Goal: Task Accomplishment & Management: Manage account settings

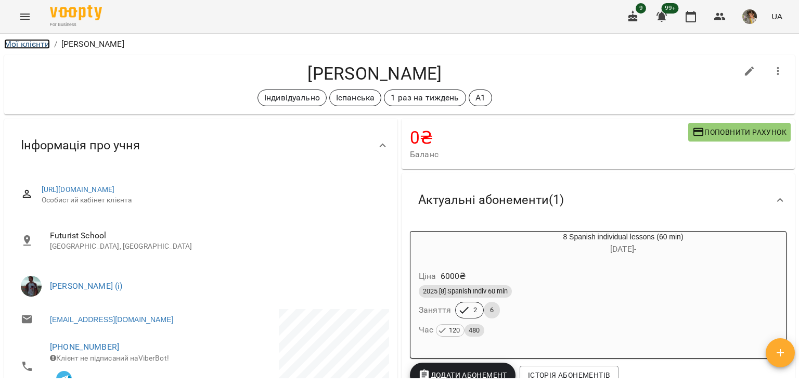
click at [17, 46] on link "Мої клієнти" at bounding box center [27, 44] width 46 height 10
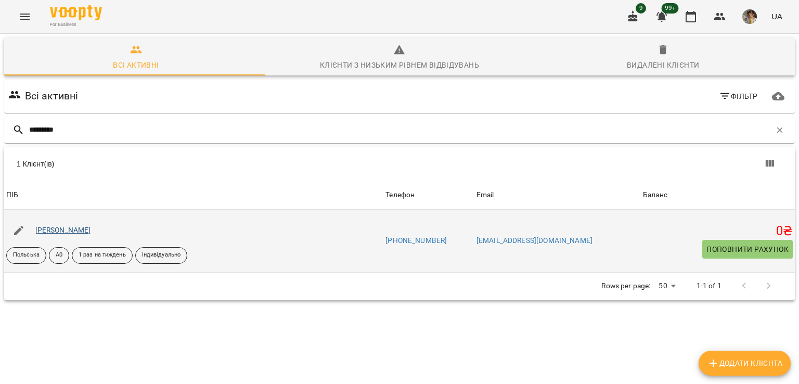
type input "*********"
click at [67, 231] on link "[PERSON_NAME]" at bounding box center [63, 230] width 56 height 8
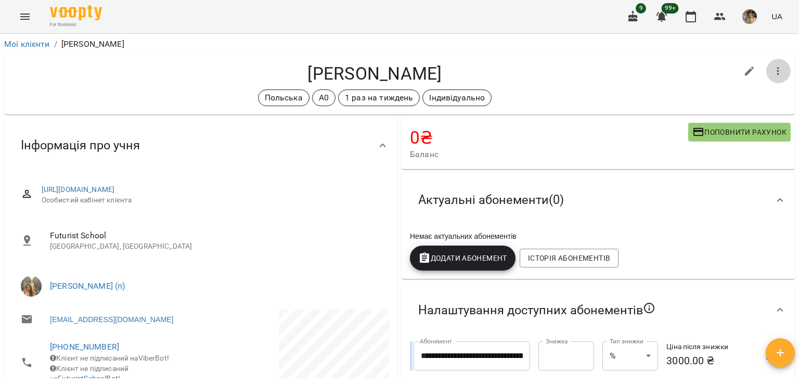
click at [772, 75] on icon "button" at bounding box center [778, 71] width 12 height 12
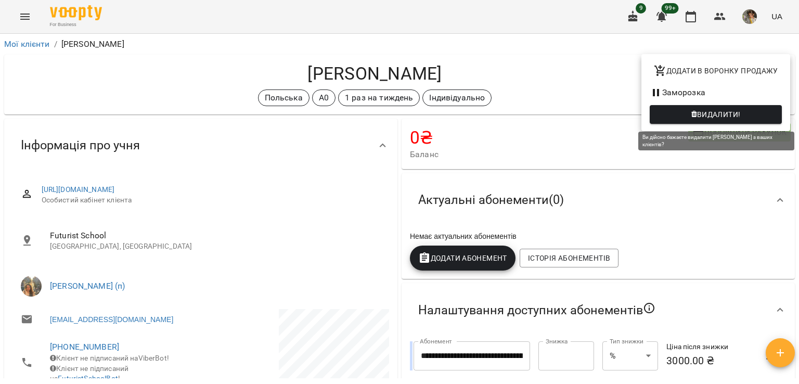
click at [702, 110] on span "Видалити!" at bounding box center [719, 114] width 44 height 12
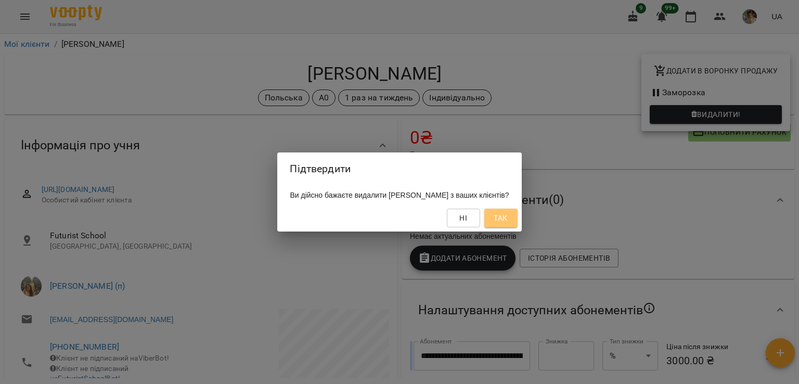
click at [518, 209] on button "Так" at bounding box center [501, 218] width 33 height 19
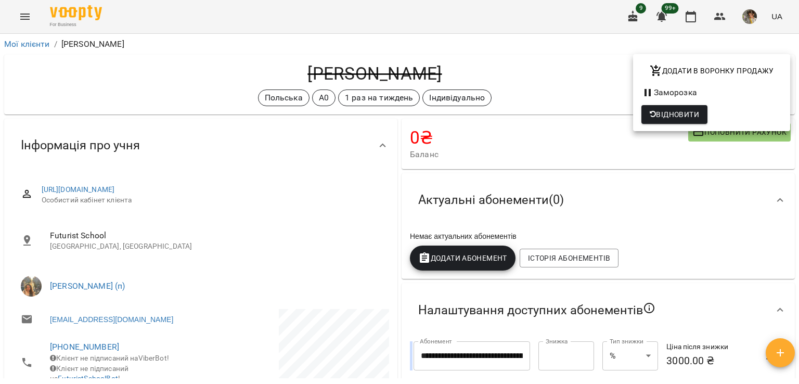
click at [329, 207] on div at bounding box center [399, 192] width 799 height 384
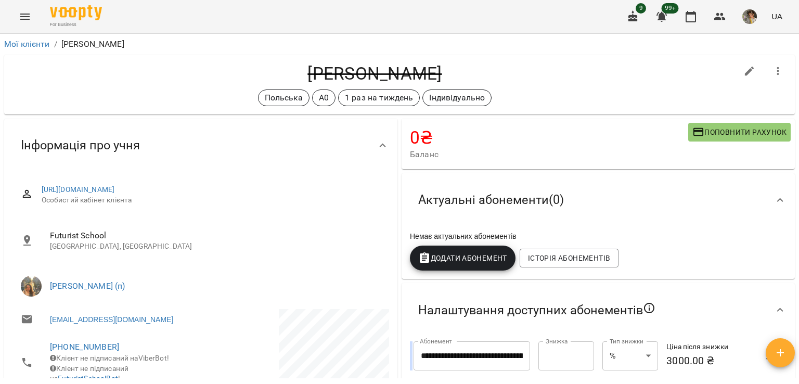
click at [379, 162] on div "Інформація про учня" at bounding box center [200, 146] width 393 height 54
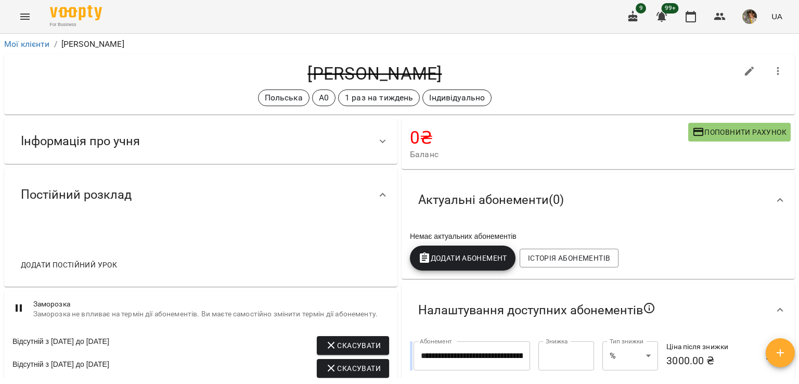
drag, startPoint x: 472, startPoint y: 74, endPoint x: 265, endPoint y: 71, distance: 206.6
click at [265, 71] on h4 "[PERSON_NAME]" at bounding box center [374, 73] width 725 height 21
copy h4 "[PERSON_NAME]"
click at [21, 42] on link "Мої клієнти" at bounding box center [27, 44] width 46 height 10
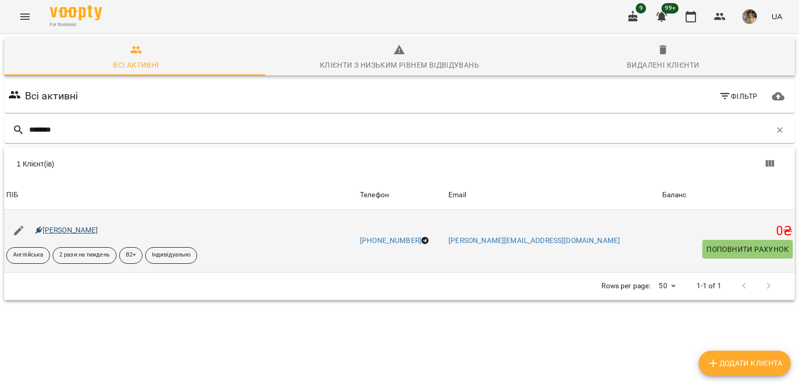
type input "********"
click at [75, 232] on link "[PERSON_NAME]" at bounding box center [66, 230] width 63 height 8
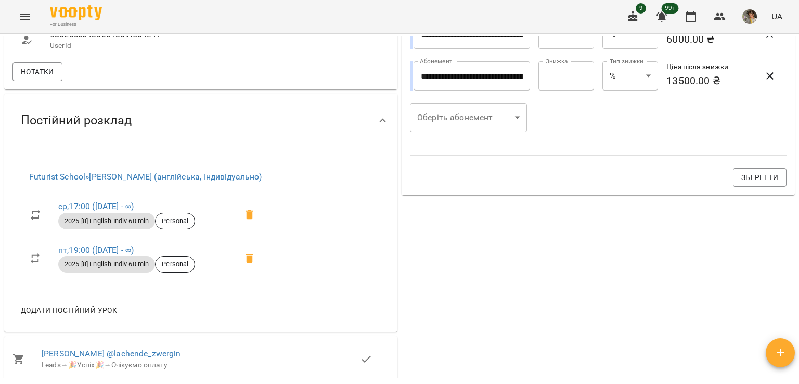
scroll to position [437, 0]
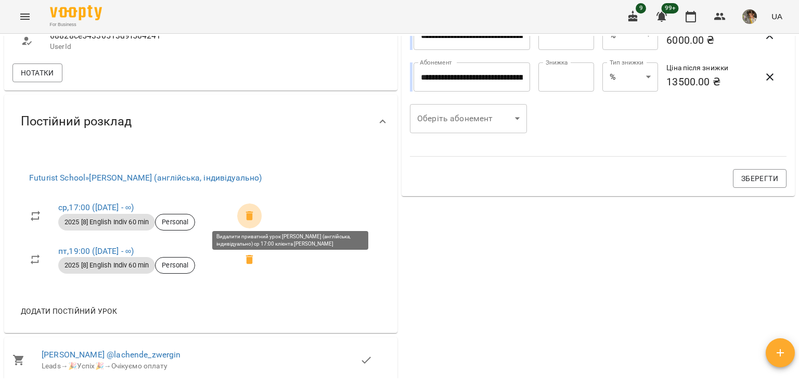
click at [256, 211] on icon at bounding box center [250, 216] width 12 height 12
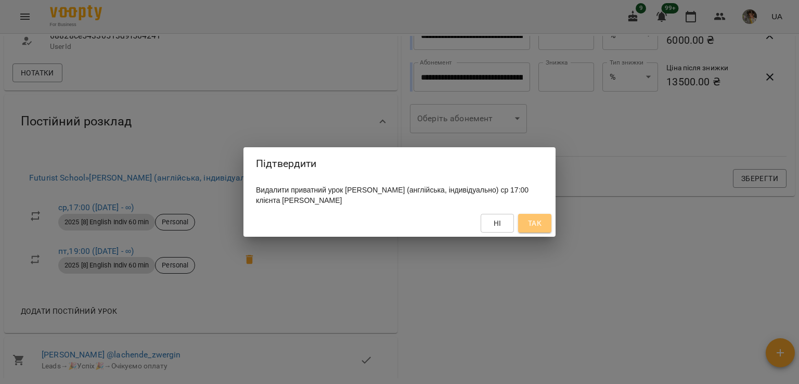
click at [538, 217] on button "Так" at bounding box center [534, 223] width 33 height 19
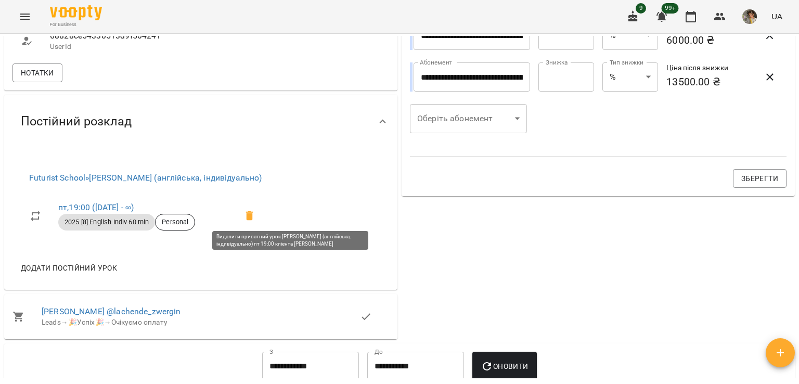
click at [253, 211] on icon at bounding box center [249, 215] width 7 height 9
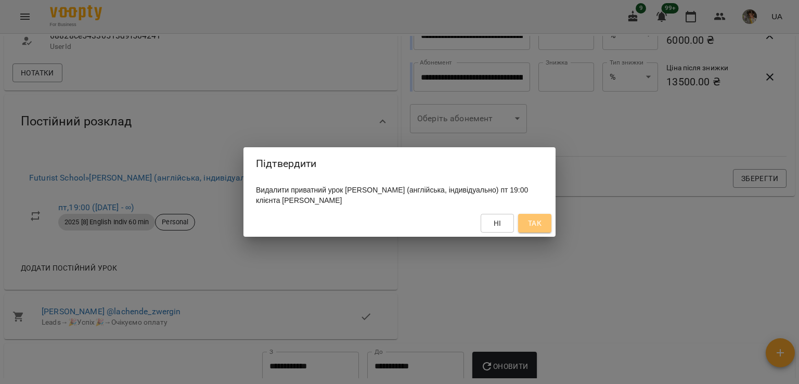
click at [529, 232] on button "Так" at bounding box center [534, 223] width 33 height 19
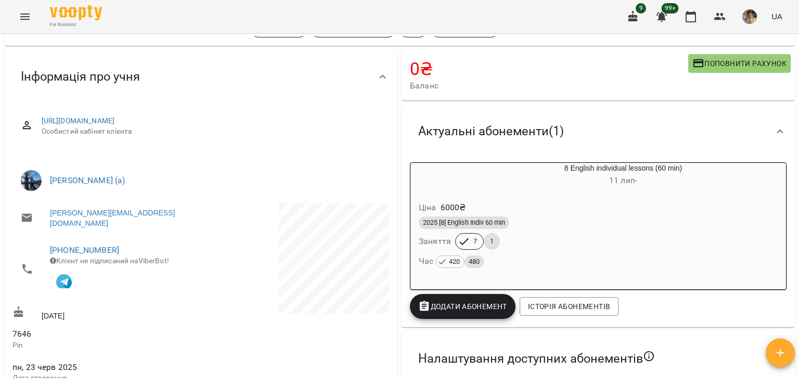
scroll to position [0, 0]
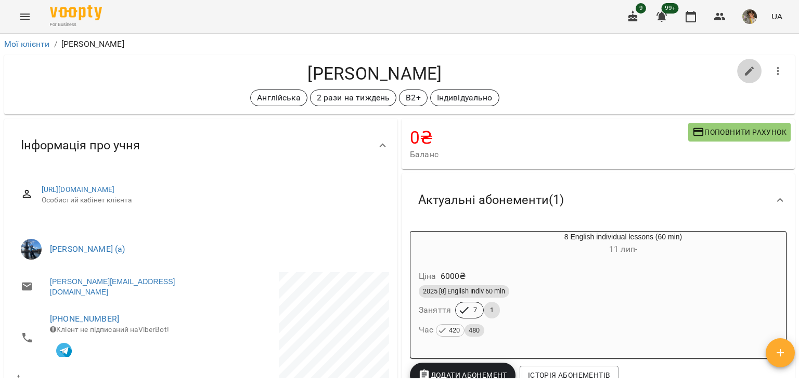
click at [737, 69] on button "button" at bounding box center [749, 71] width 25 height 25
select select "**"
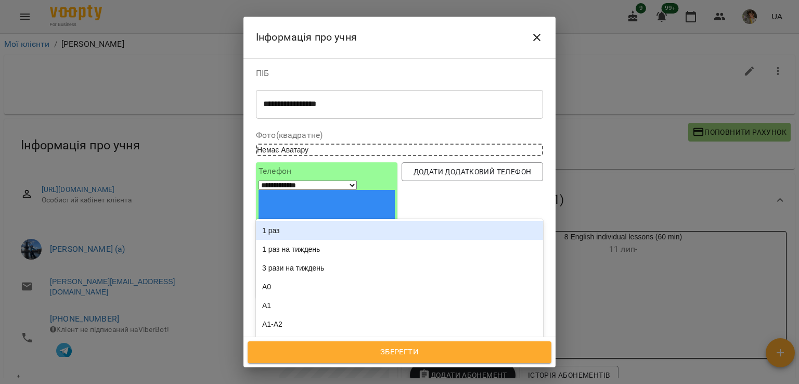
click at [432, 381] on div "Англійська 2 рази на тиждень B2+ Індивідуально" at bounding box center [381, 389] width 248 height 17
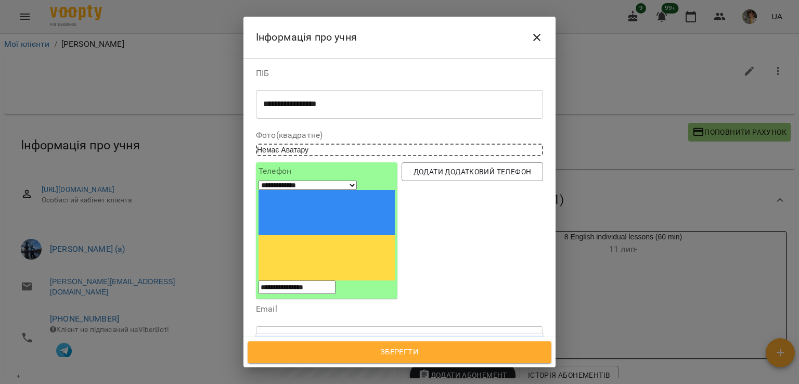
type input "***"
click at [335, 336] on div "Гнучкий графік" at bounding box center [399, 345] width 287 height 19
click at [376, 357] on span "Зберегти" at bounding box center [399, 353] width 281 height 14
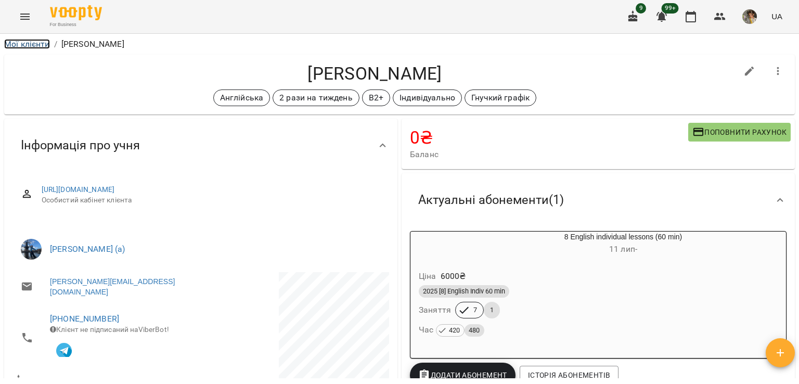
click at [31, 39] on link "Мої клієнти" at bounding box center [27, 44] width 46 height 10
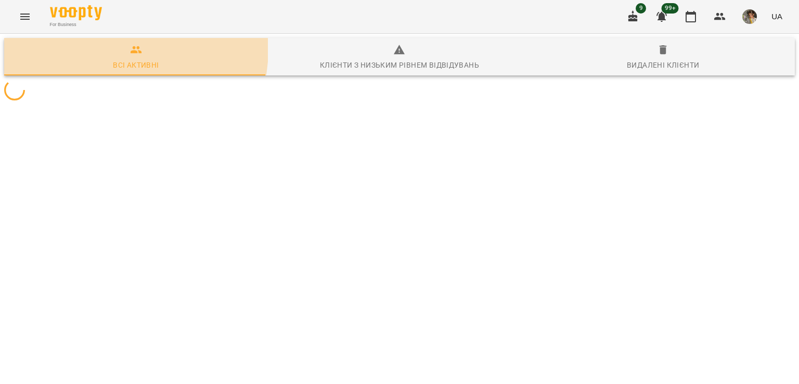
click at [31, 39] on button "Всі активні" at bounding box center [136, 56] width 264 height 37
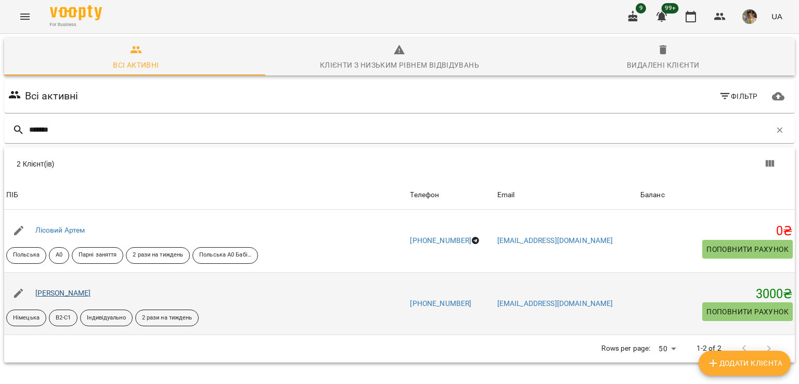
type input "*******"
click at [60, 292] on link "Лісовол Євгенія" at bounding box center [63, 293] width 56 height 8
